Goal: Navigation & Orientation: Find specific page/section

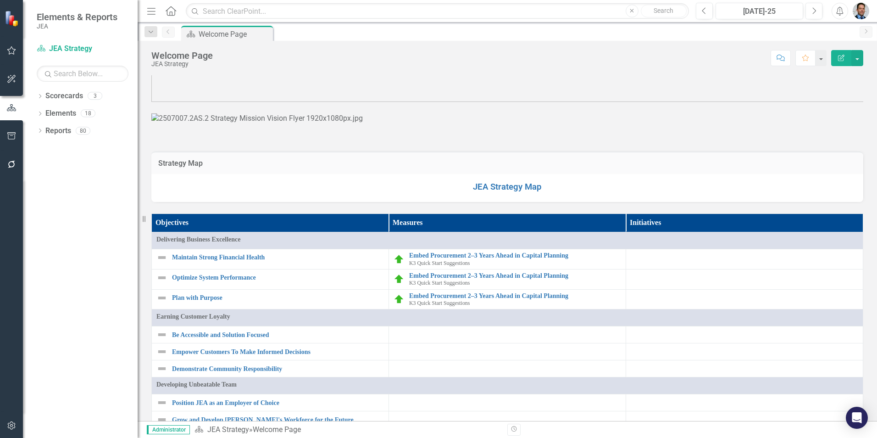
scroll to position [408, 0]
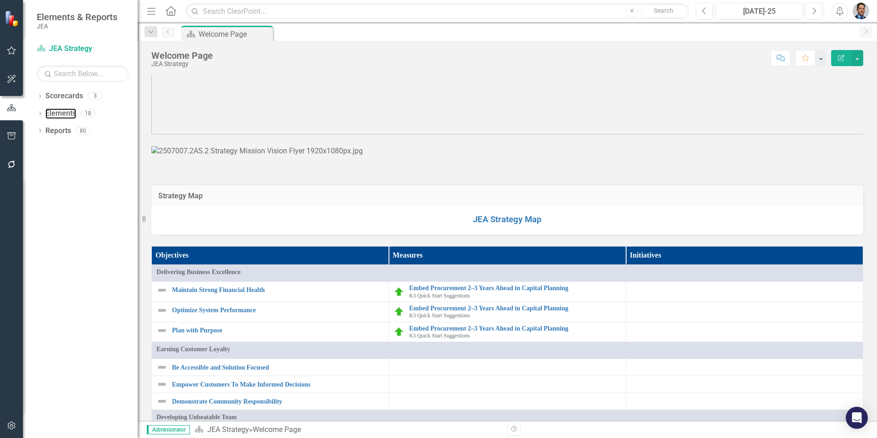
click at [47, 111] on link "Elements" at bounding box center [60, 113] width 31 height 11
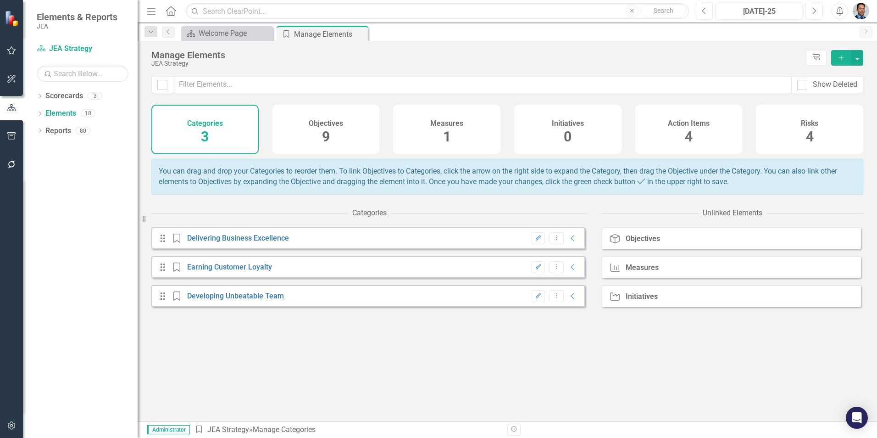
click at [568, 242] on icon "Collapse" at bounding box center [572, 237] width 9 height 7
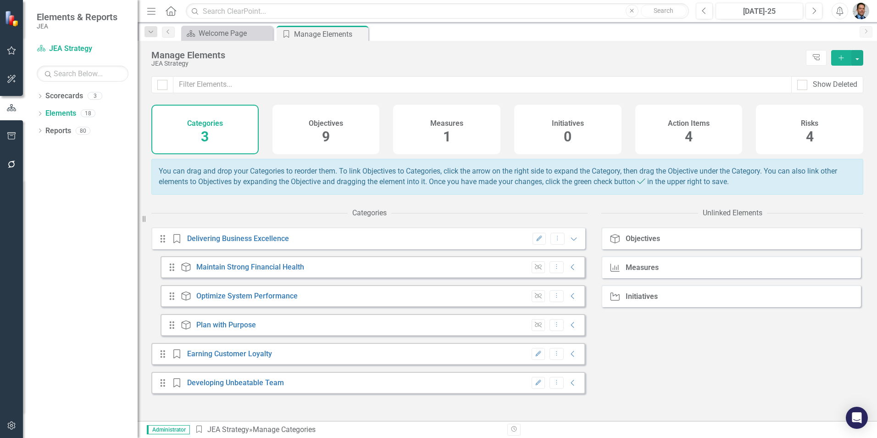
click at [568, 357] on icon "Collapse" at bounding box center [572, 353] width 9 height 7
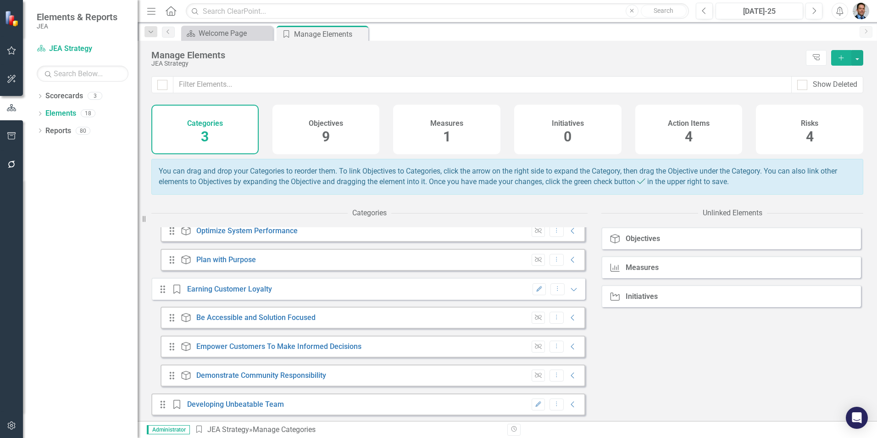
scroll to position [73, 0]
click at [568, 404] on icon "Collapse" at bounding box center [572, 402] width 9 height 7
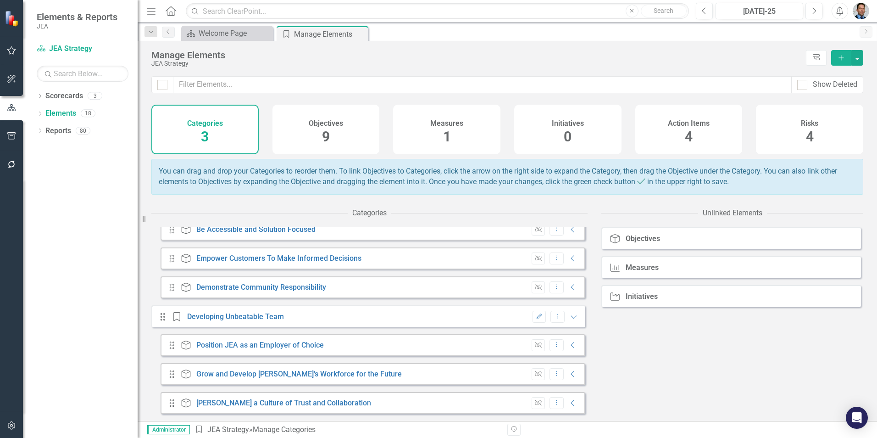
scroll to position [160, 0]
click at [84, 51] on link "Scorecard JEA Strategy" at bounding box center [83, 49] width 92 height 11
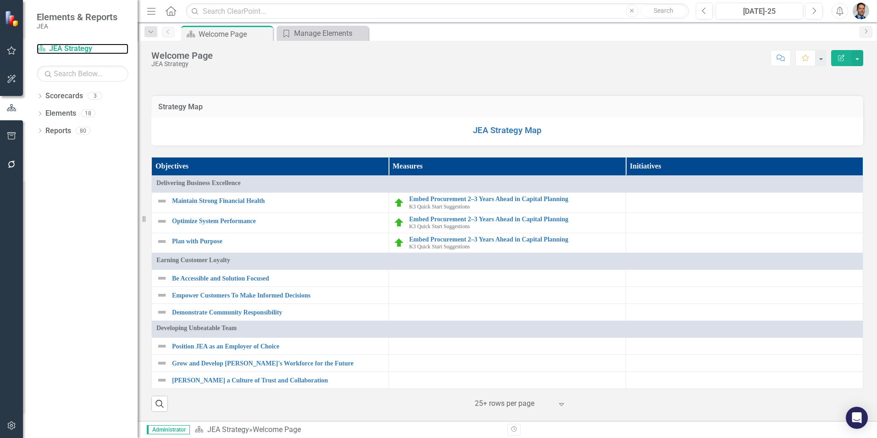
scroll to position [867, 0]
click at [503, 129] on link "JEA Strategy Map" at bounding box center [507, 130] width 69 height 10
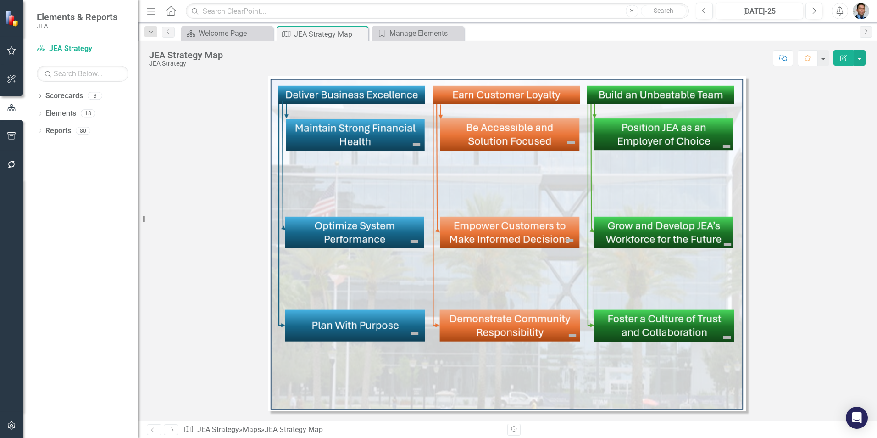
click at [415, 144] on img at bounding box center [416, 144] width 11 height 11
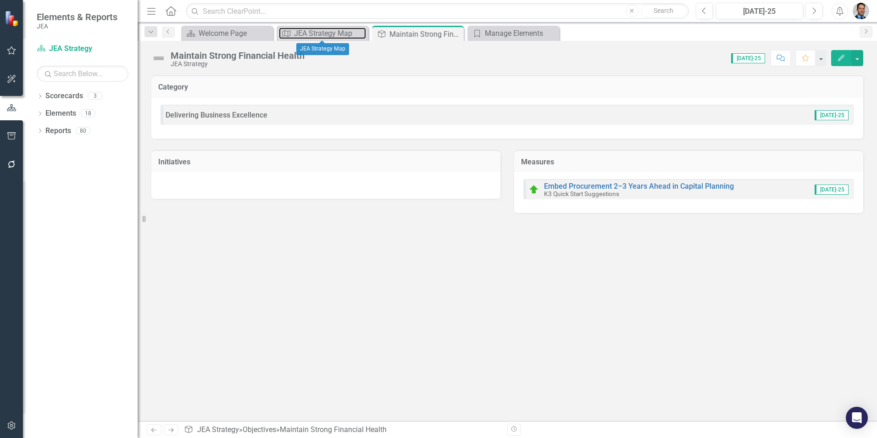
click at [326, 32] on div "JEA Strategy Map" at bounding box center [330, 33] width 72 height 11
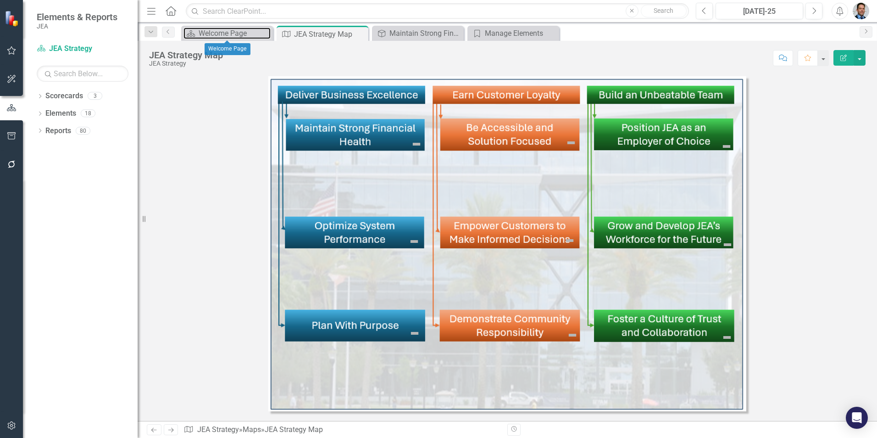
click at [223, 37] on div "Welcome Page" at bounding box center [235, 33] width 72 height 11
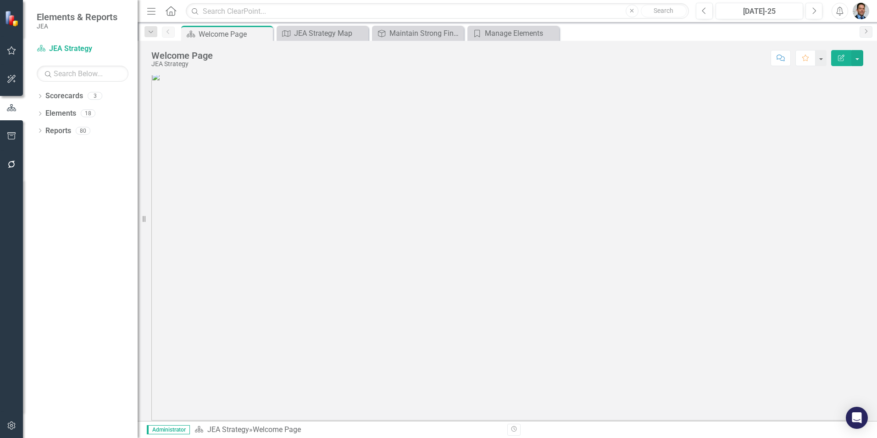
scroll to position [138, 0]
click at [64, 114] on link "Elements" at bounding box center [60, 113] width 31 height 11
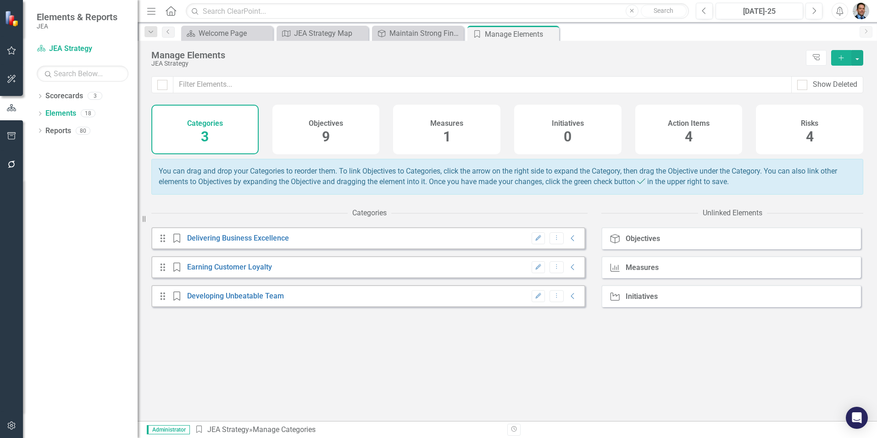
click at [330, 121] on h4 "Objectives" at bounding box center [326, 123] width 34 height 8
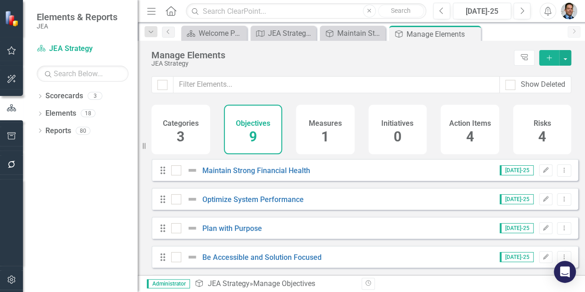
click at [319, 128] on div "Measures 1" at bounding box center [325, 130] width 59 height 50
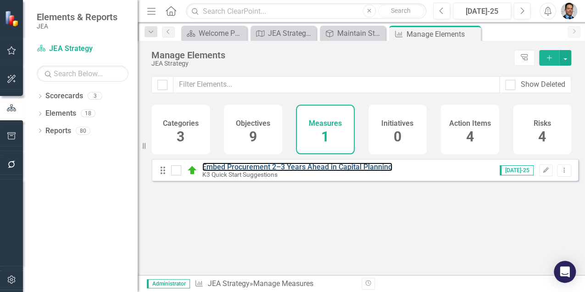
click at [245, 171] on link "Embed Procurement 2–3 Years Ahead in Capital Planning" at bounding box center [297, 166] width 190 height 9
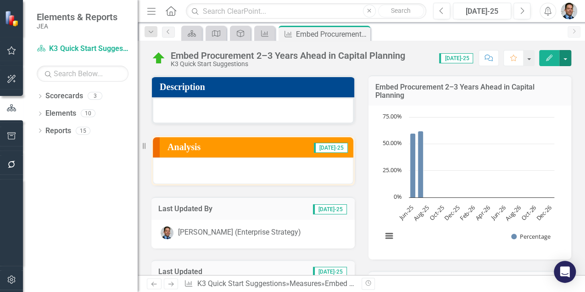
click at [564, 61] on button "button" at bounding box center [565, 58] width 12 height 16
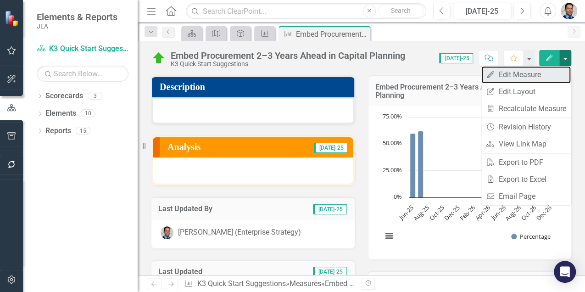
click at [524, 73] on link "Edit Edit Measure" at bounding box center [525, 74] width 89 height 17
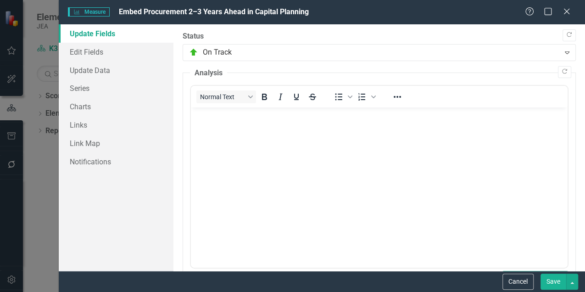
click at [565, 11] on icon "Close" at bounding box center [566, 11] width 9 height 7
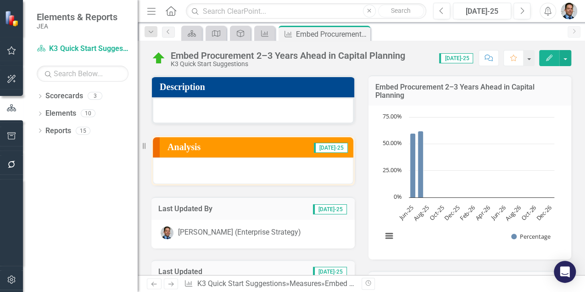
click at [557, 58] on button "Edit" at bounding box center [549, 58] width 20 height 16
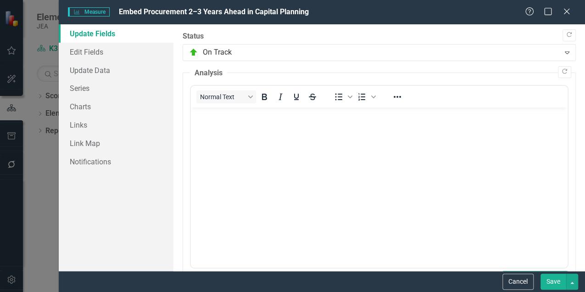
click at [565, 11] on icon at bounding box center [567, 12] width 6 height 6
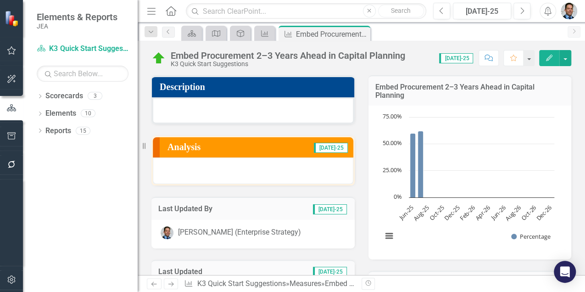
click at [573, 61] on div "Embed Procurement 2–3 Years Ahead in Capital Planning K3 Quick Start Suggestion…" at bounding box center [361, 55] width 447 height 28
click at [569, 61] on button "button" at bounding box center [565, 58] width 12 height 16
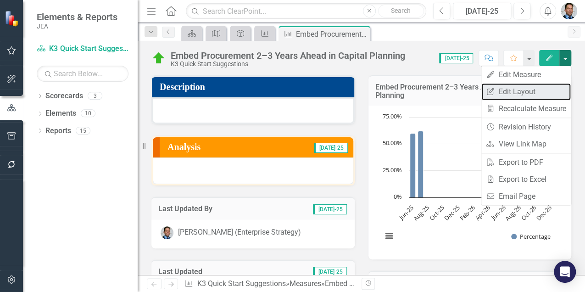
click at [552, 93] on link "Edit Report Edit Layout" at bounding box center [525, 91] width 89 height 17
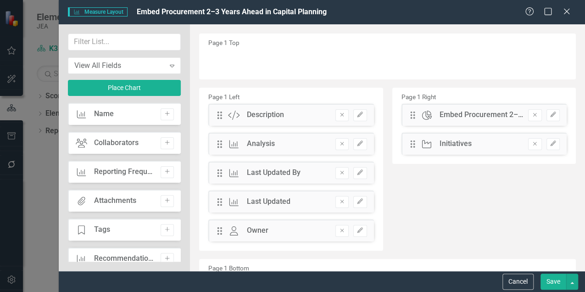
click at [339, 145] on icon "Remove" at bounding box center [342, 144] width 7 height 6
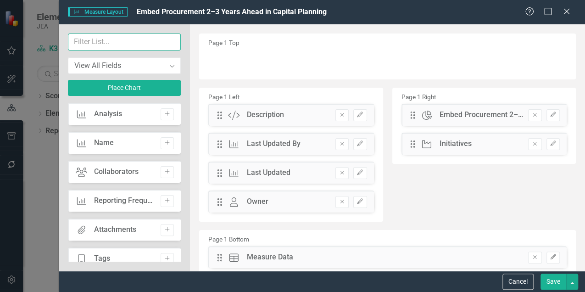
click at [87, 43] on input "text" at bounding box center [124, 41] width 113 height 17
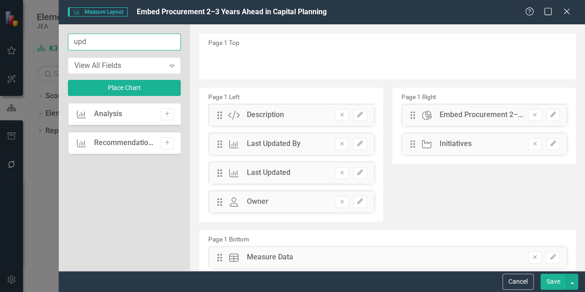
type input "upd"
click at [564, 11] on icon at bounding box center [567, 12] width 6 height 6
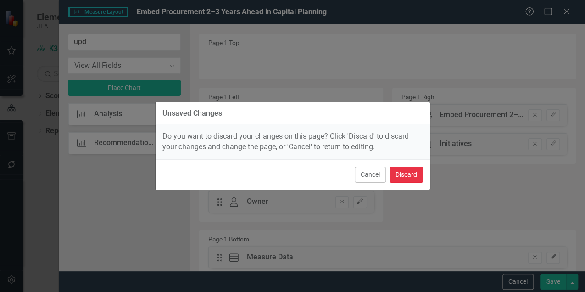
click at [416, 176] on button "Discard" at bounding box center [405, 175] width 33 height 16
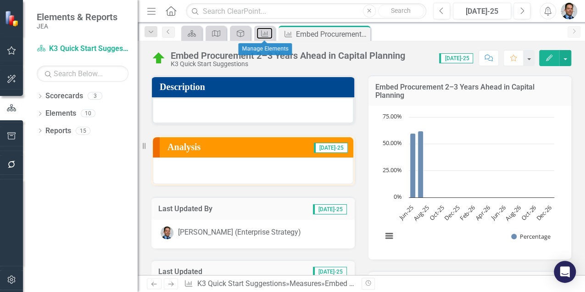
click at [262, 34] on icon "Measure" at bounding box center [264, 33] width 9 height 7
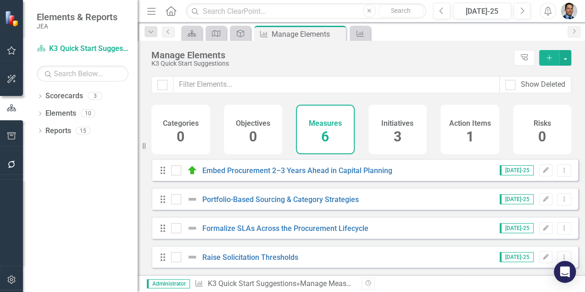
click at [40, 96] on icon "Dropdown" at bounding box center [40, 96] width 6 height 5
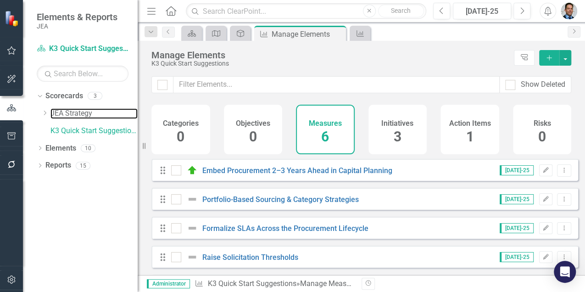
click at [73, 113] on link "JEA Strategy" at bounding box center [93, 113] width 87 height 11
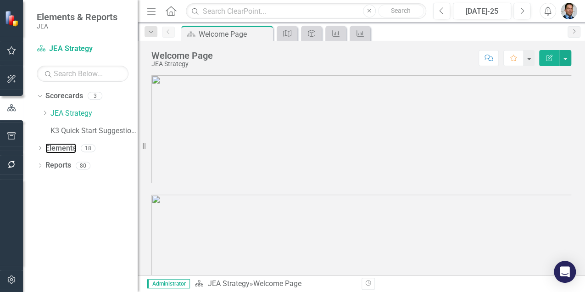
click at [54, 144] on link "Elements" at bounding box center [60, 148] width 31 height 11
